Goal: Task Accomplishment & Management: Complete application form

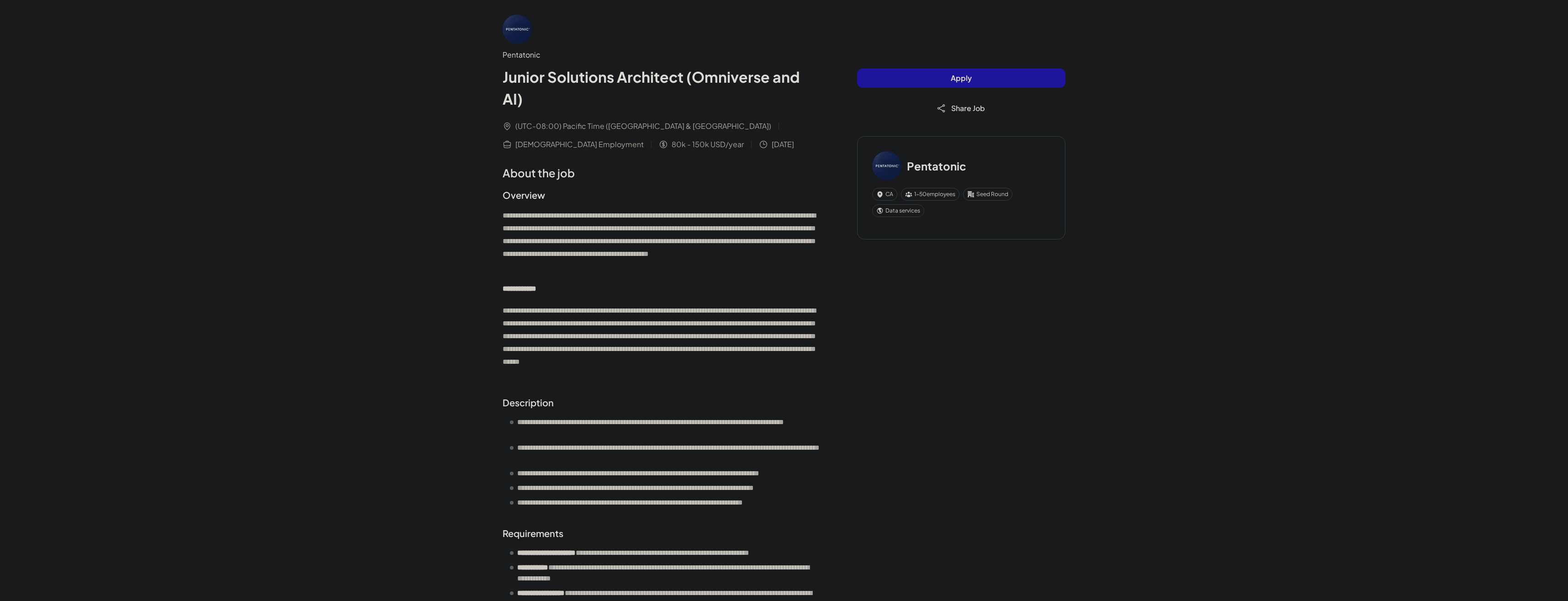
click at [914, 80] on button "Apply" at bounding box center [961, 79] width 208 height 19
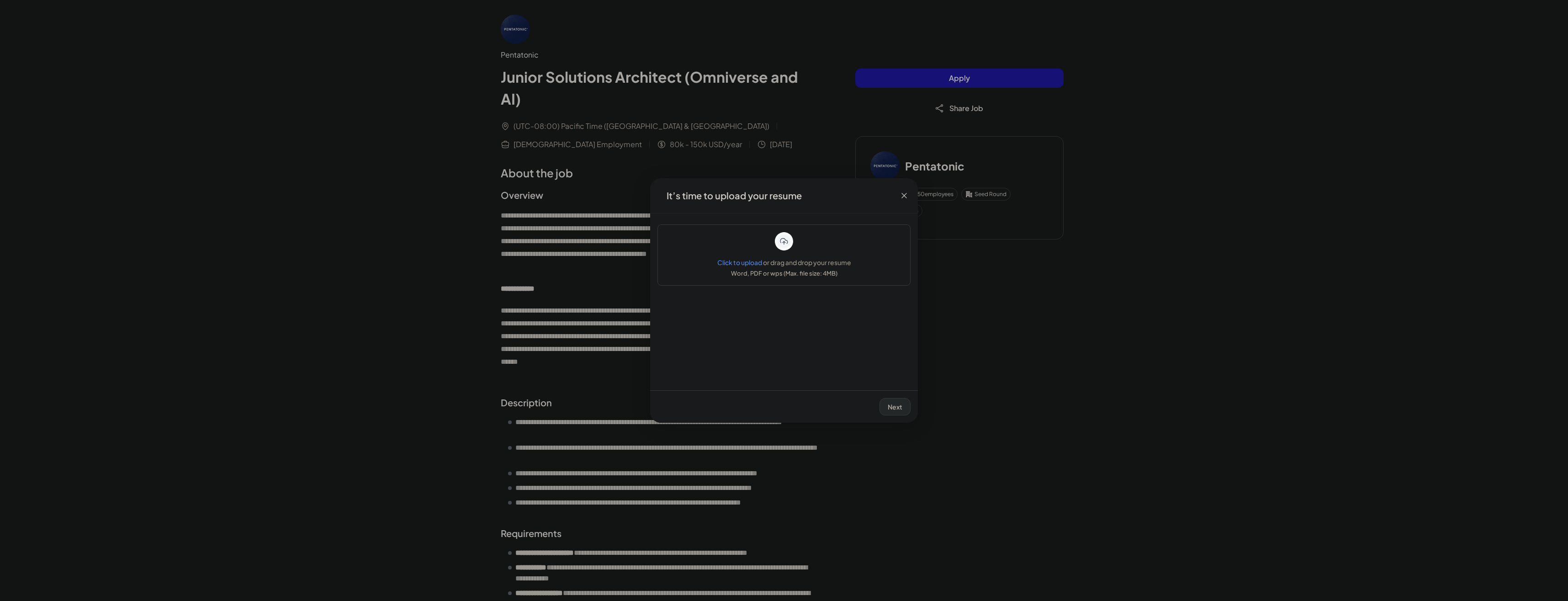
click at [742, 261] on span "Click to upload" at bounding box center [740, 262] width 45 height 9
click at [898, 404] on span "Next" at bounding box center [895, 407] width 15 height 9
click at [732, 350] on input at bounding box center [784, 348] width 195 height 18
type input "**********"
click at [893, 406] on span "Next" at bounding box center [895, 407] width 15 height 9
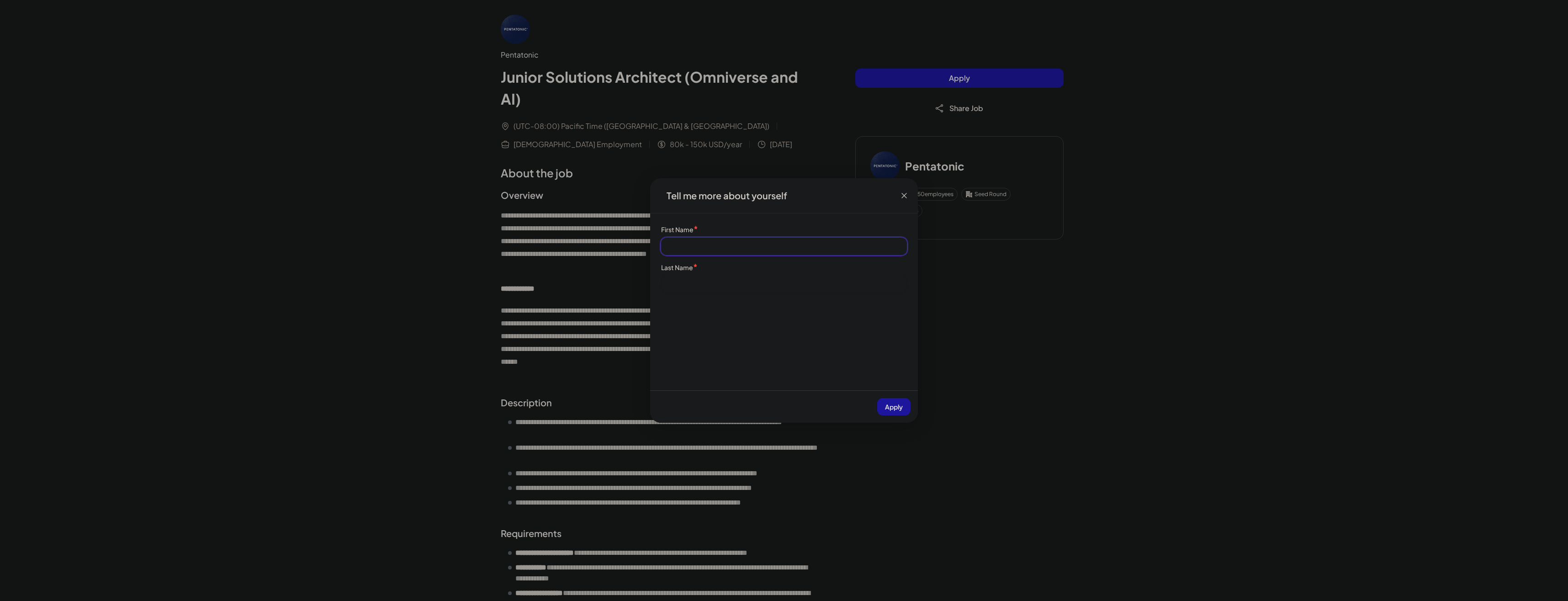
click at [698, 248] on input at bounding box center [784, 246] width 246 height 18
type input "*****"
type input "****"
click at [897, 407] on span "Apply" at bounding box center [894, 407] width 18 height 9
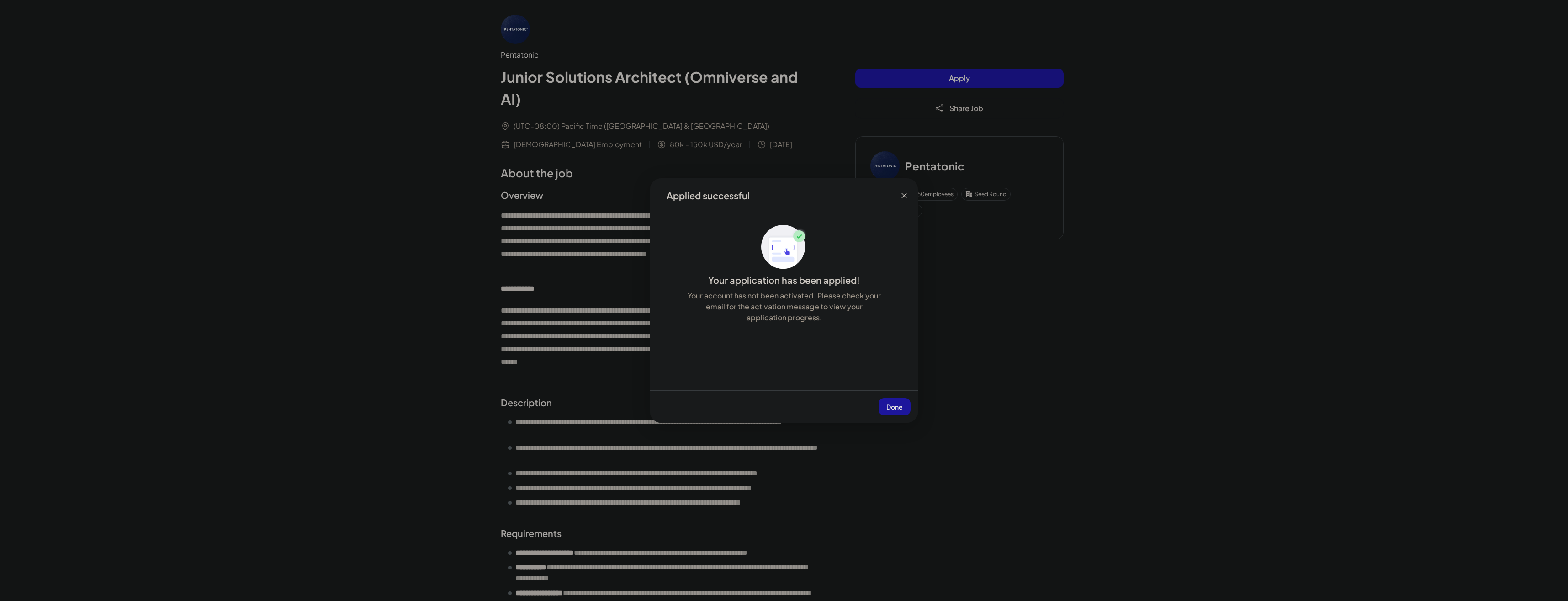
click at [898, 409] on span "Done" at bounding box center [894, 407] width 16 height 9
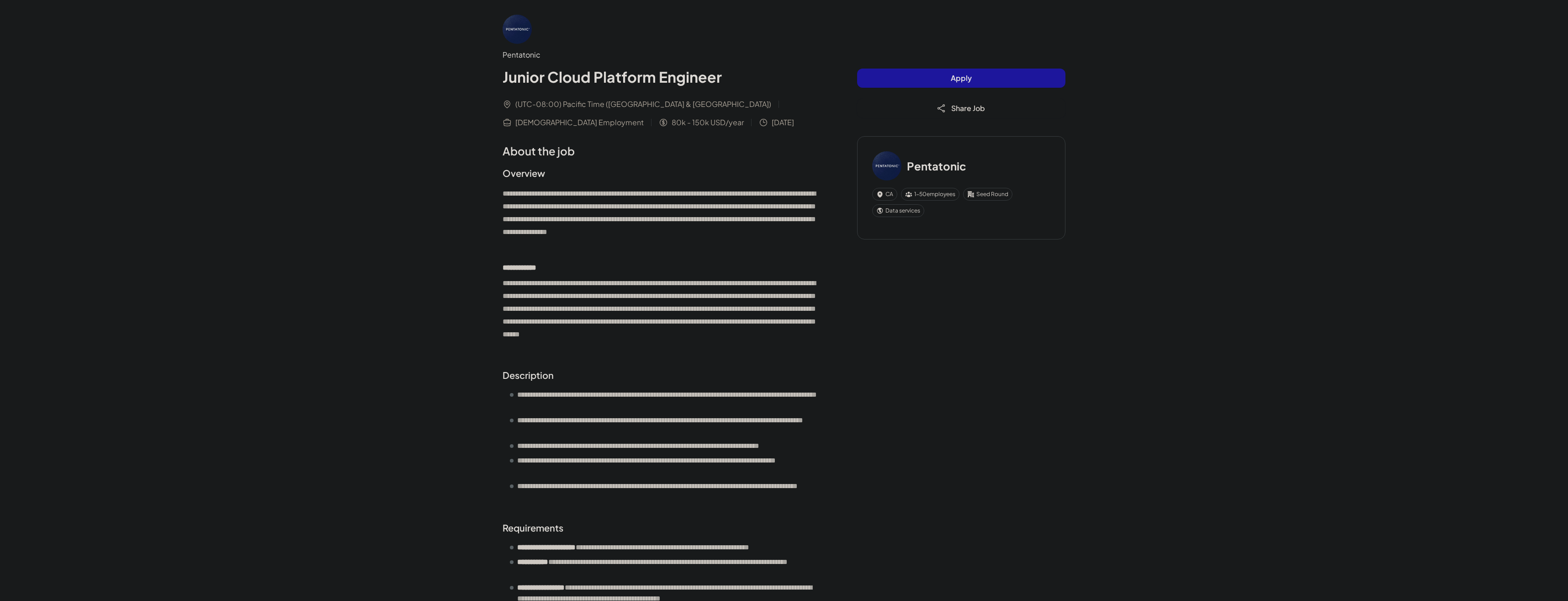
click at [968, 78] on span "Apply" at bounding box center [961, 78] width 21 height 10
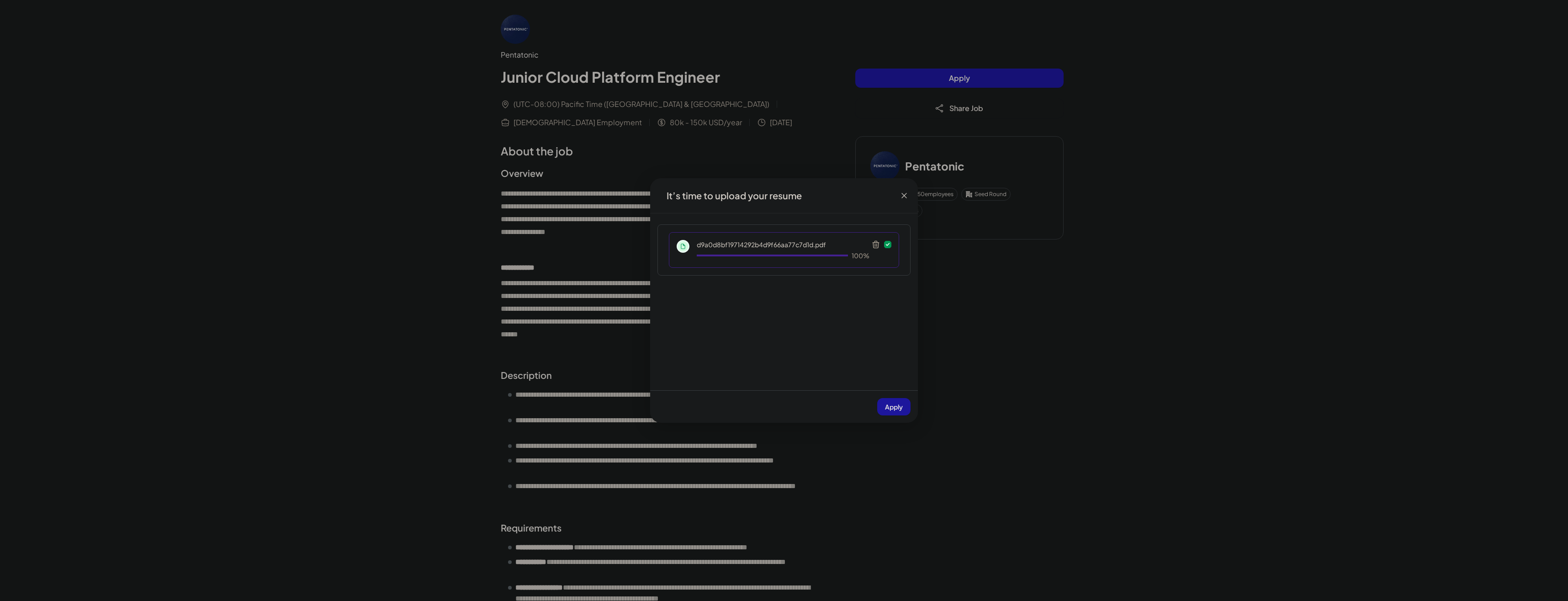
click at [894, 408] on span "Apply" at bounding box center [894, 407] width 18 height 9
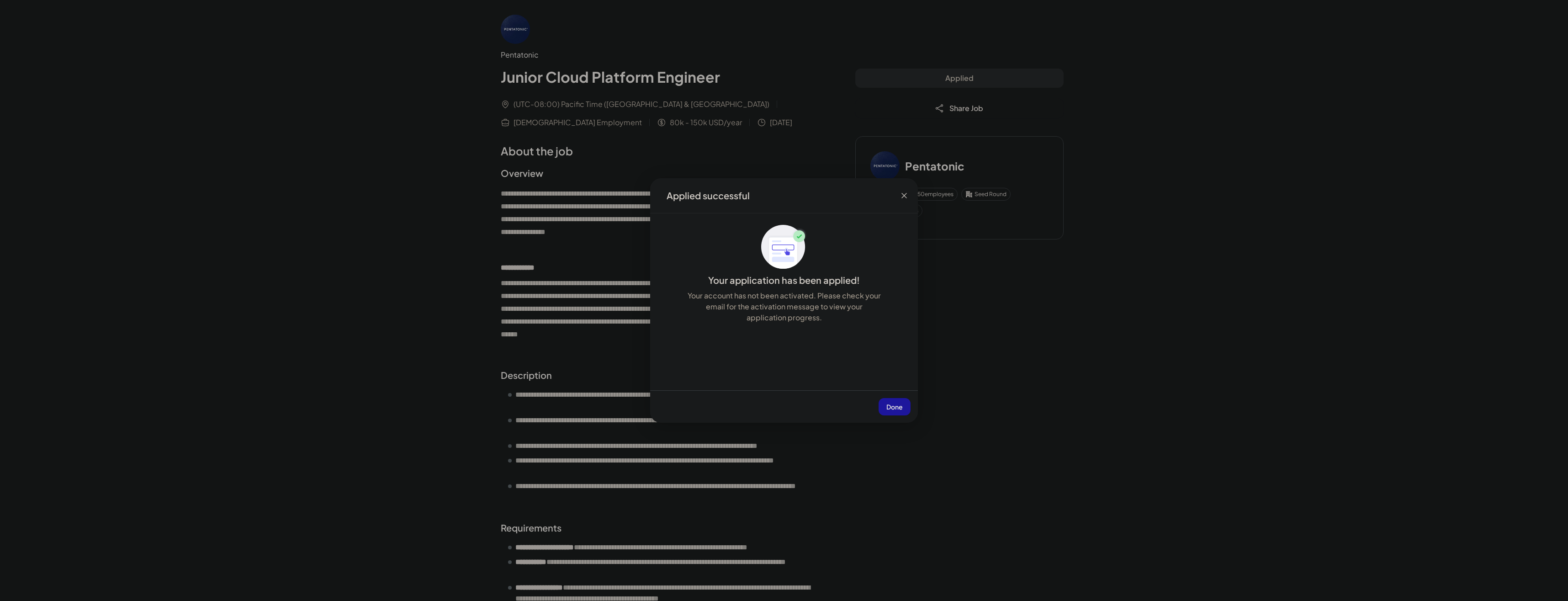
click at [895, 406] on span "Done" at bounding box center [894, 407] width 16 height 9
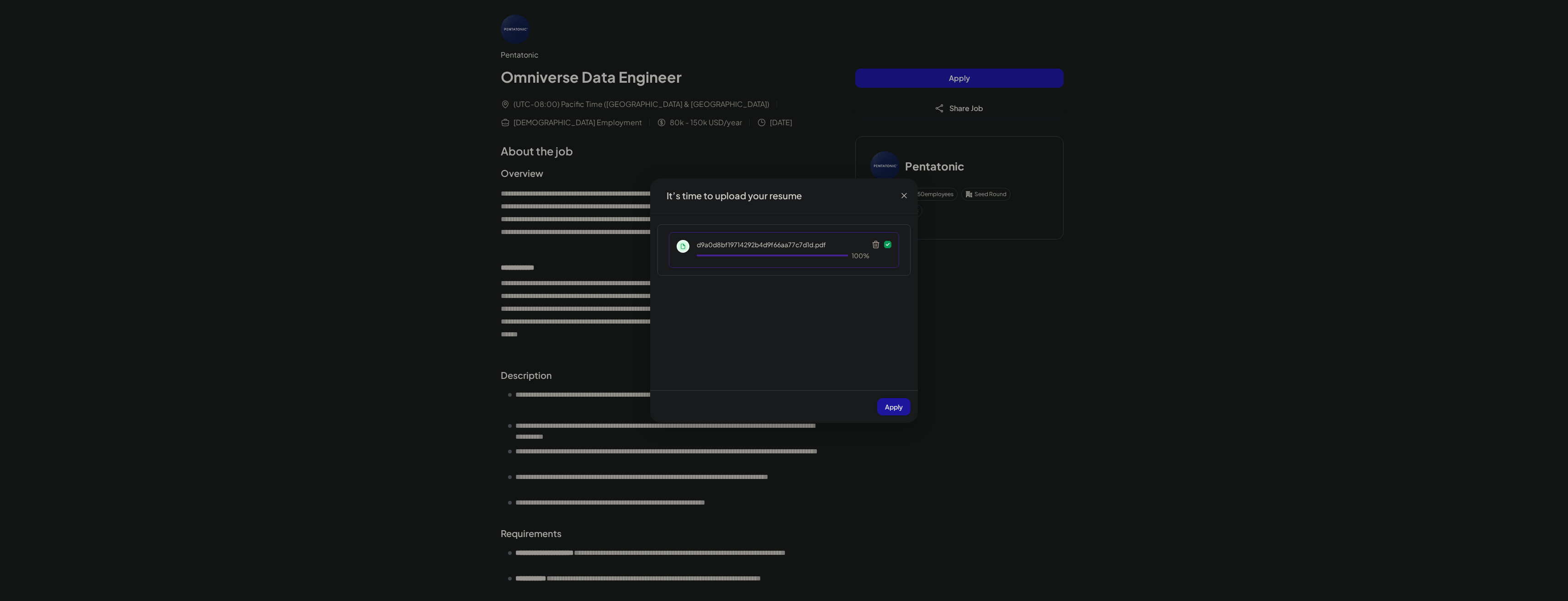
click at [900, 411] on button "Apply" at bounding box center [894, 407] width 33 height 18
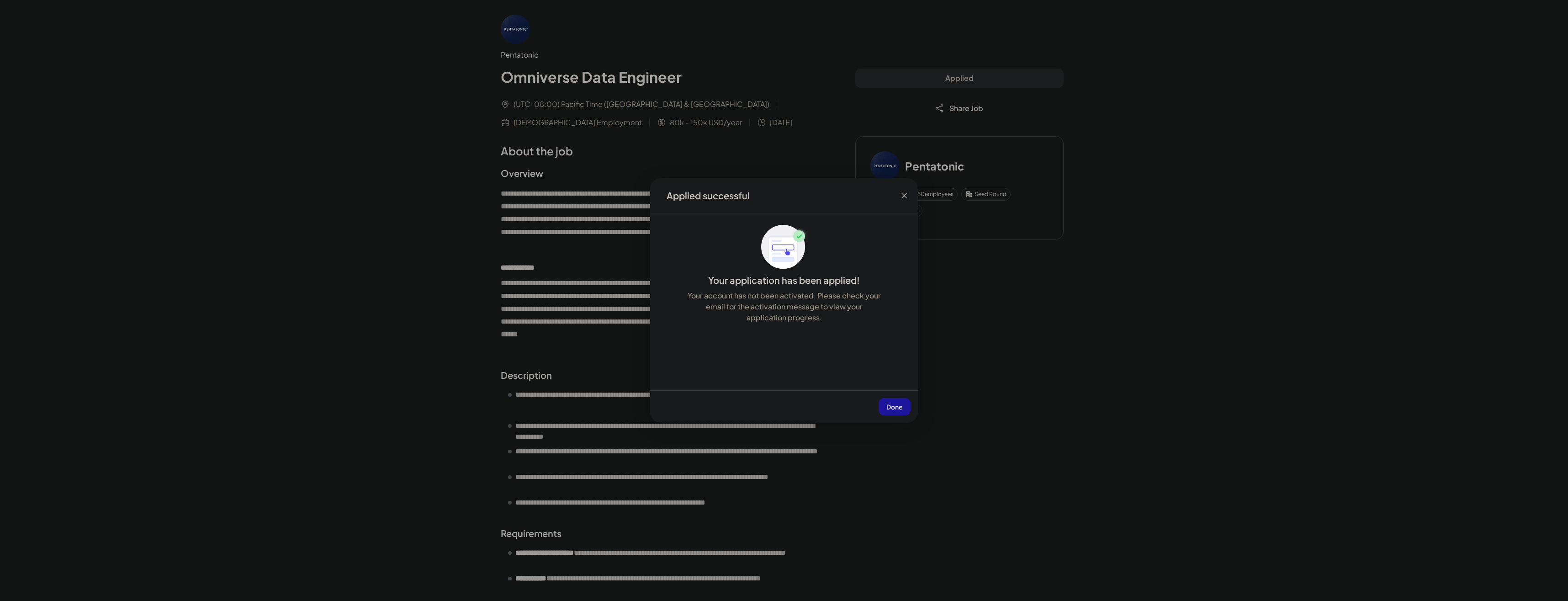
click at [897, 402] on button "Done" at bounding box center [894, 407] width 32 height 18
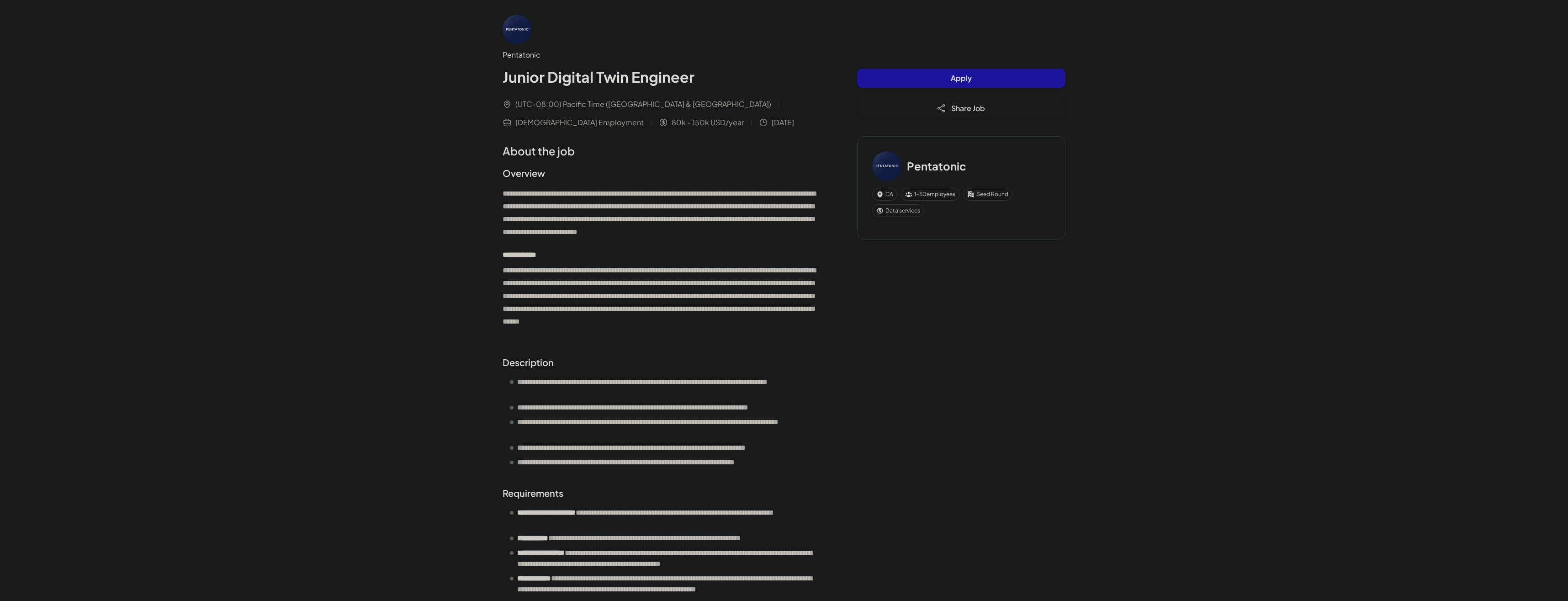
click at [981, 76] on button "Apply" at bounding box center [961, 79] width 208 height 19
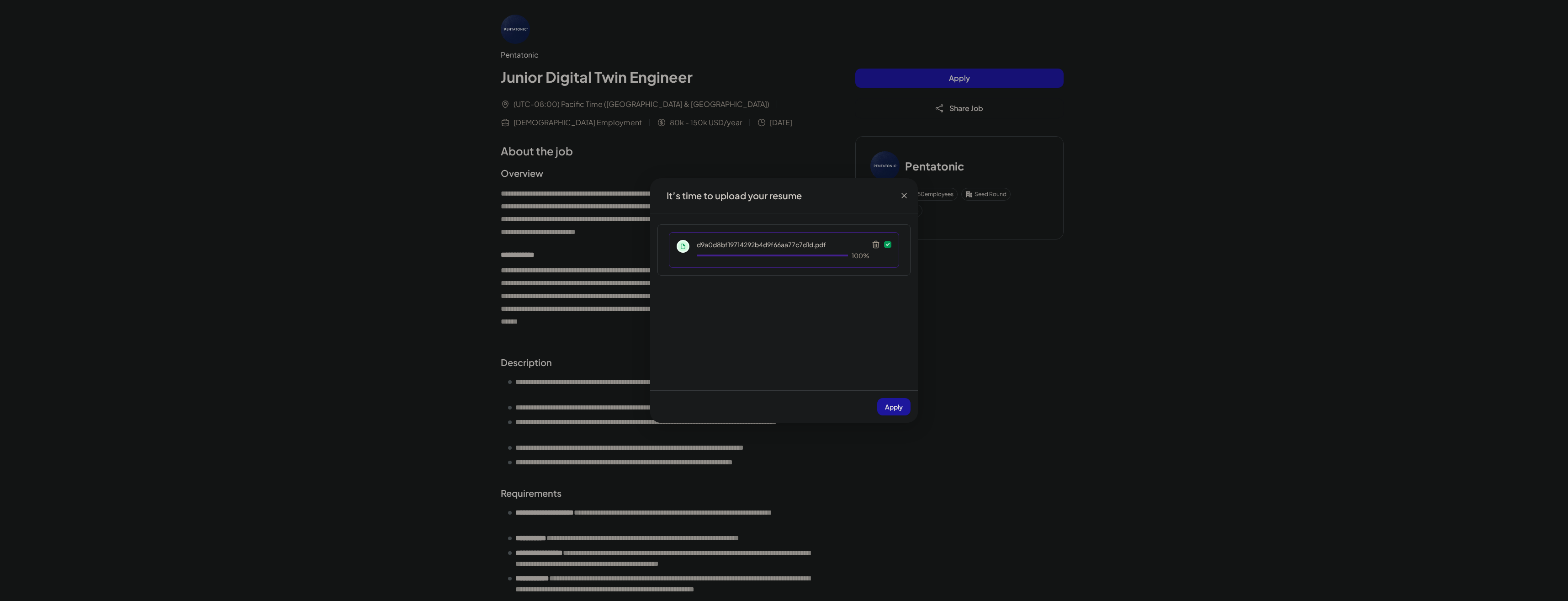
click at [900, 407] on span "Apply" at bounding box center [894, 407] width 18 height 9
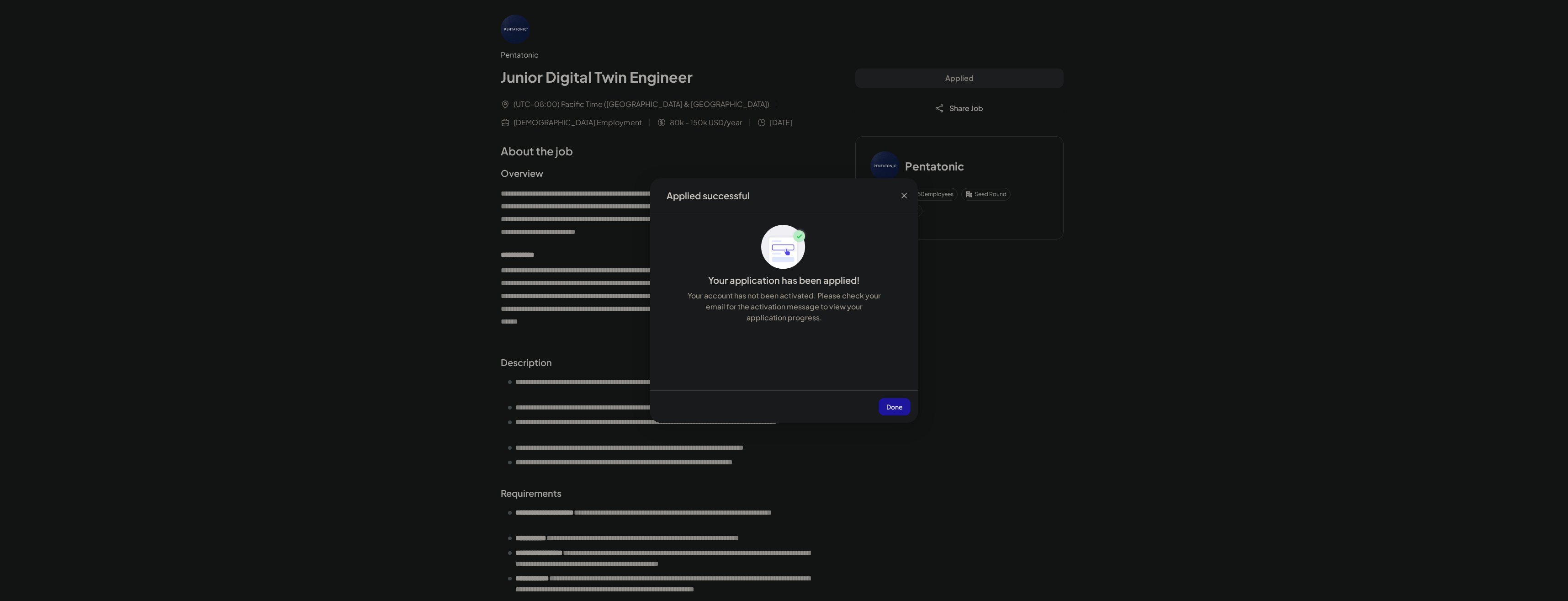
click at [895, 407] on span "Done" at bounding box center [894, 407] width 16 height 9
